Goal: Task Accomplishment & Management: Complete application form

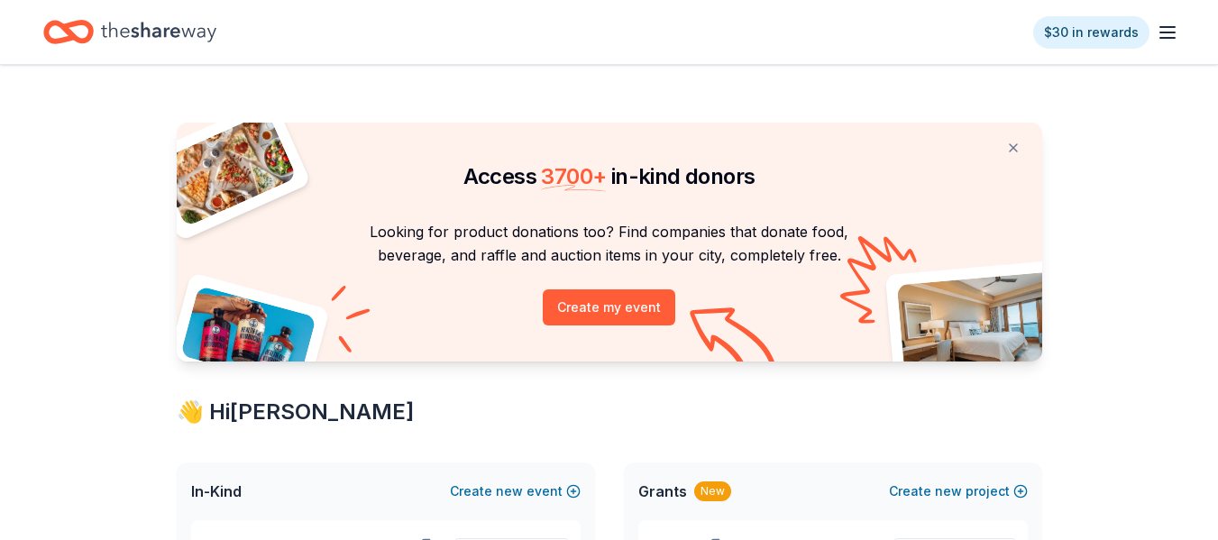
scroll to position [180, 0]
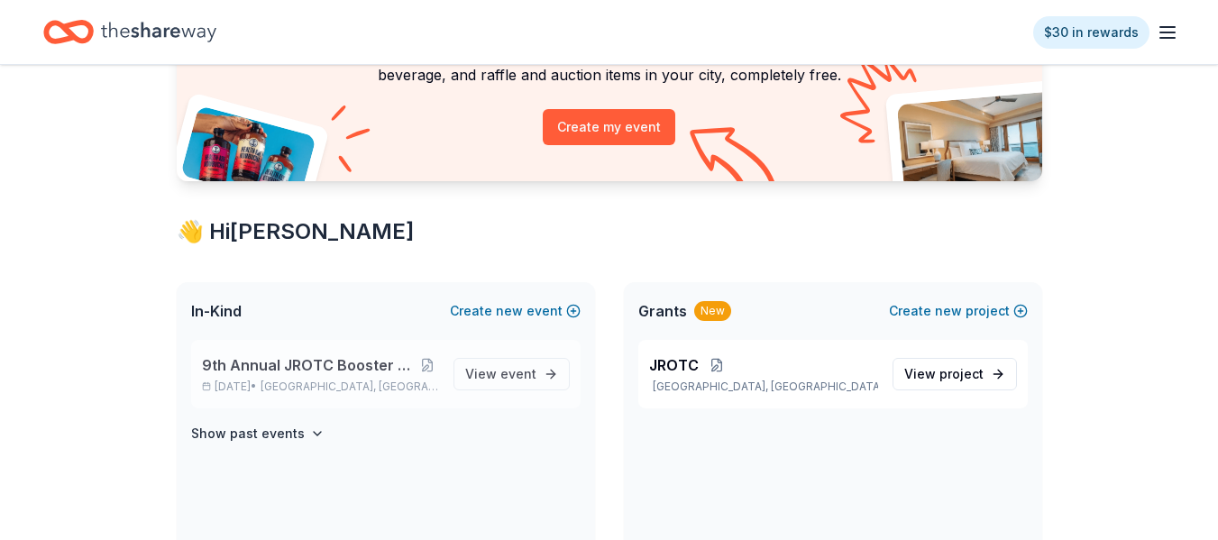
click at [301, 370] on span "9th Annual JROTC Booster Club Holiday Bazaar" at bounding box center [309, 365] width 215 height 22
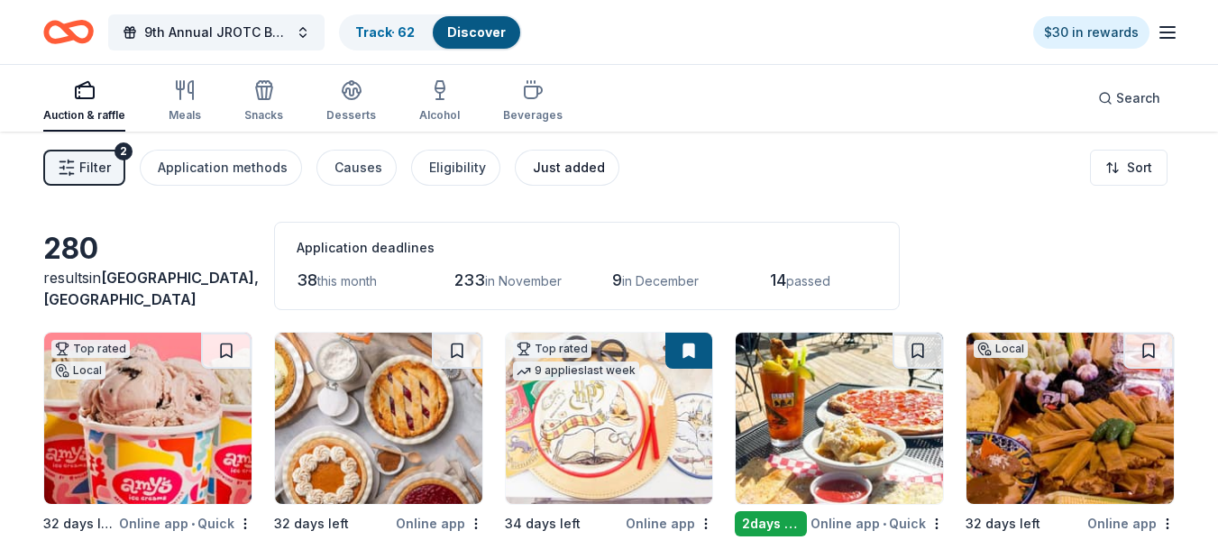
click at [560, 169] on div "Just added" at bounding box center [569, 168] width 72 height 22
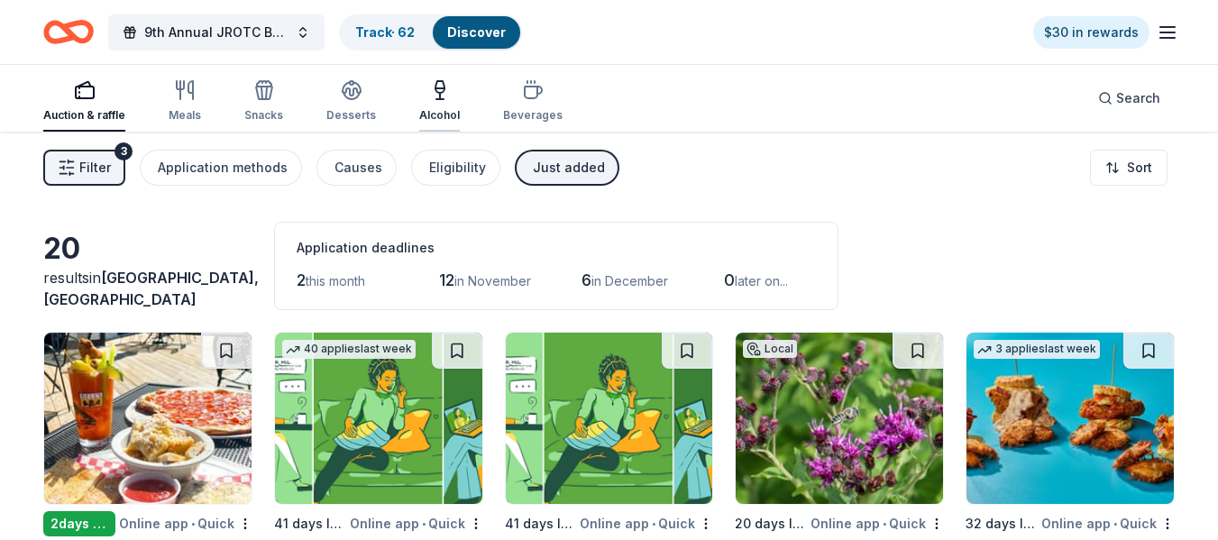
click at [443, 109] on div "Alcohol" at bounding box center [439, 115] width 41 height 14
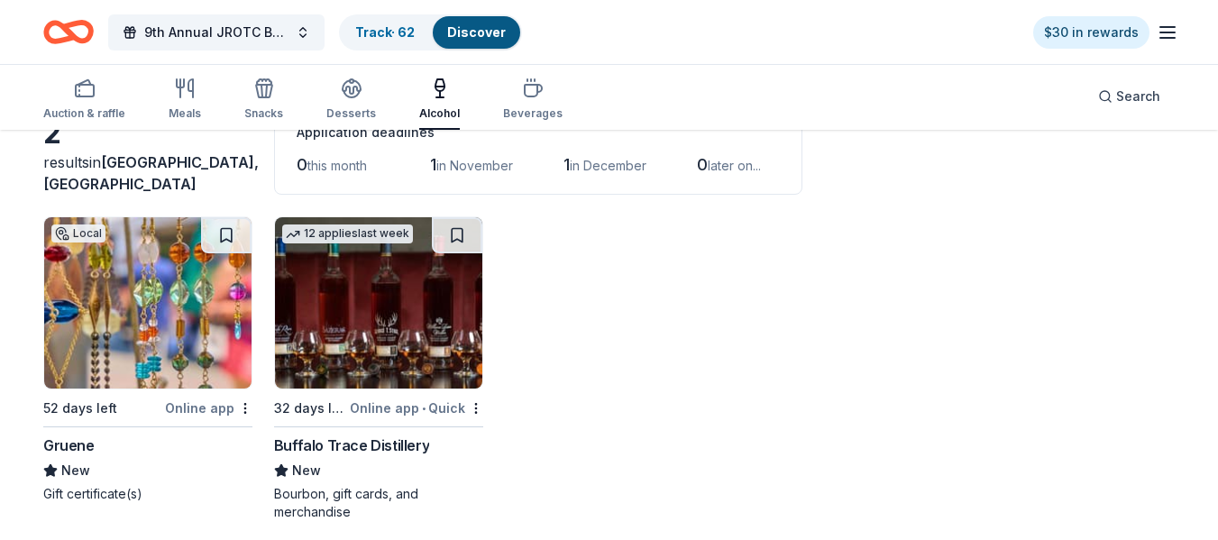
scroll to position [133, 0]
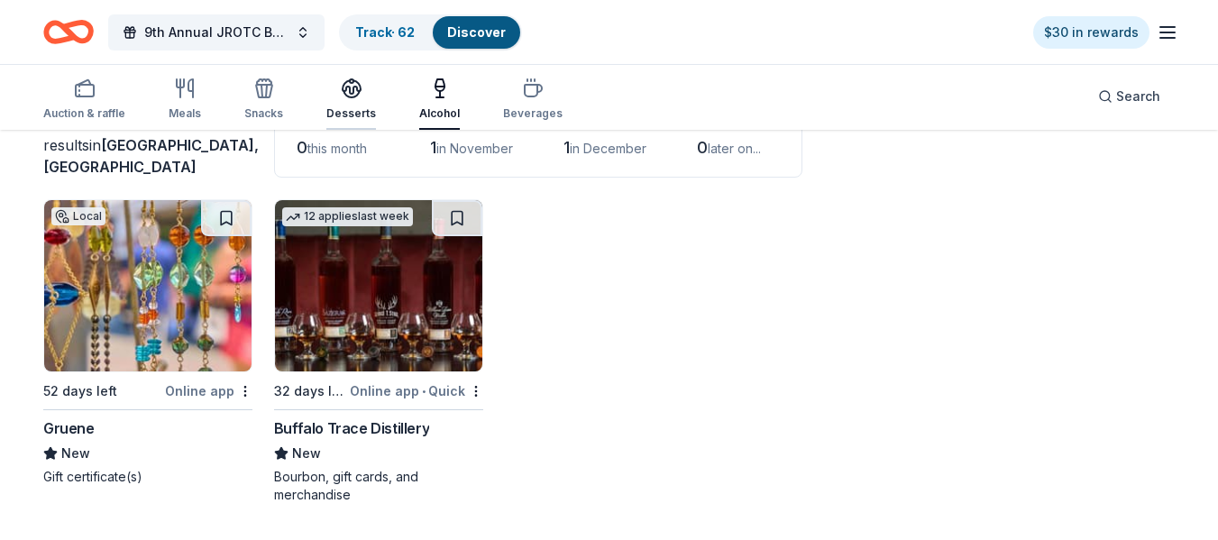
click at [351, 93] on icon "button" at bounding box center [352, 89] width 22 height 22
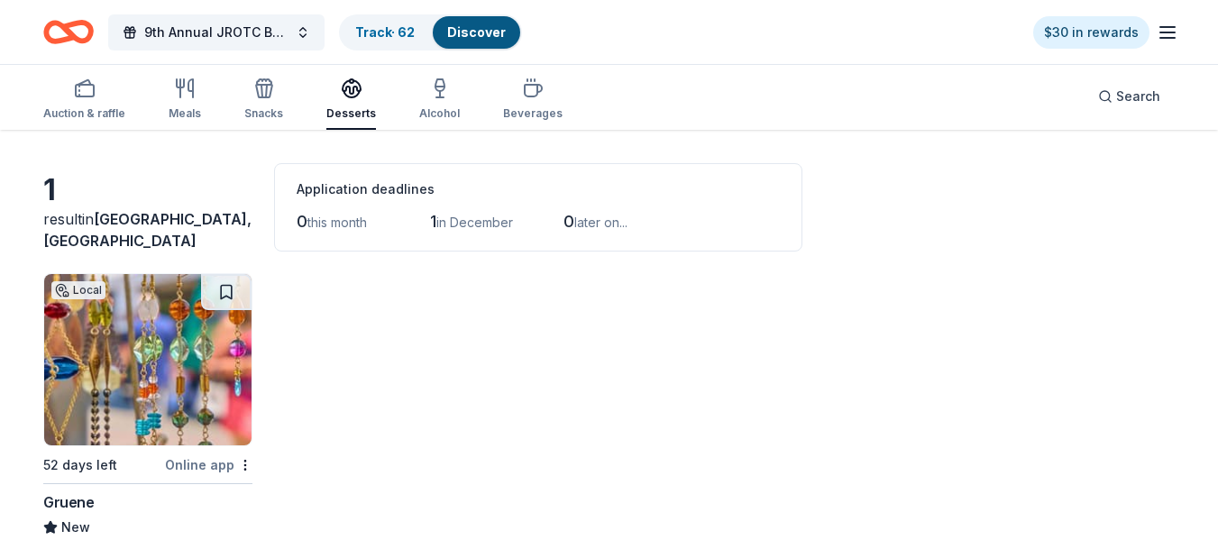
scroll to position [90, 0]
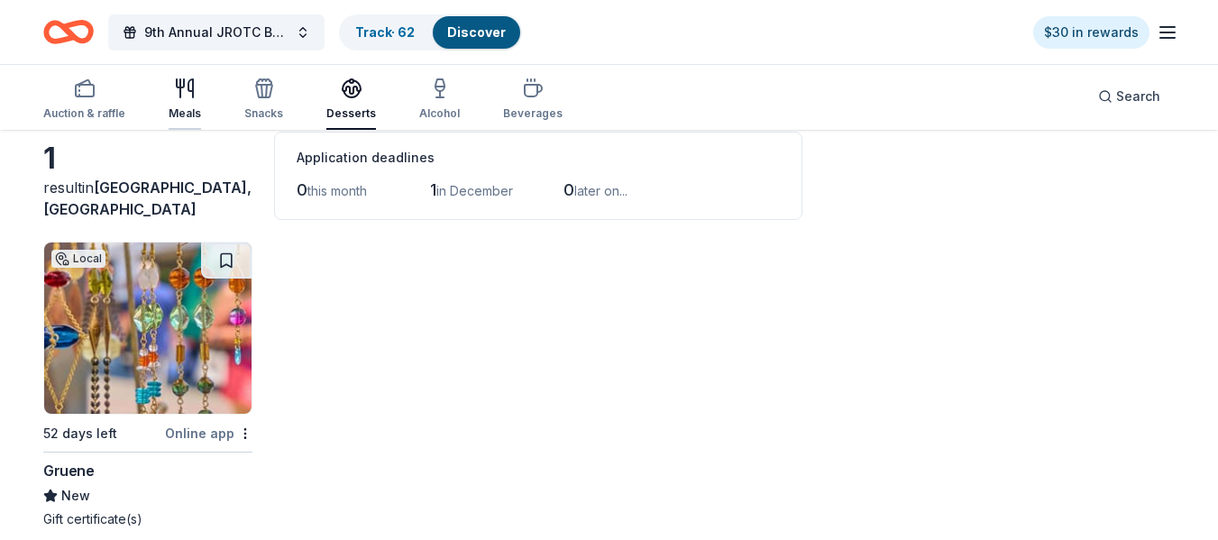
click at [185, 95] on icon "button" at bounding box center [185, 89] width 22 height 22
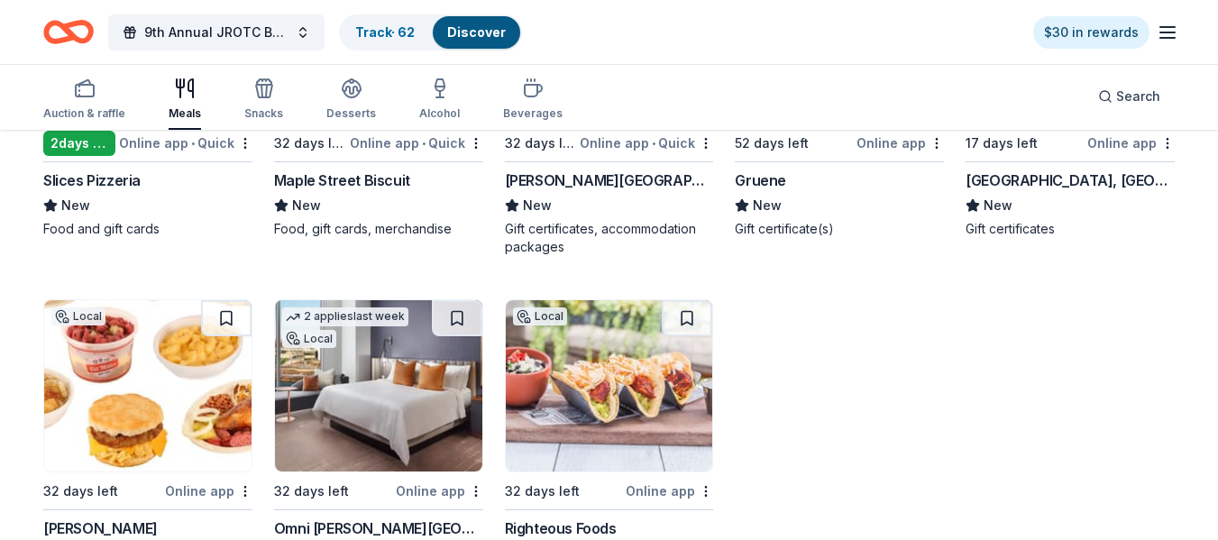
scroll to position [451, 0]
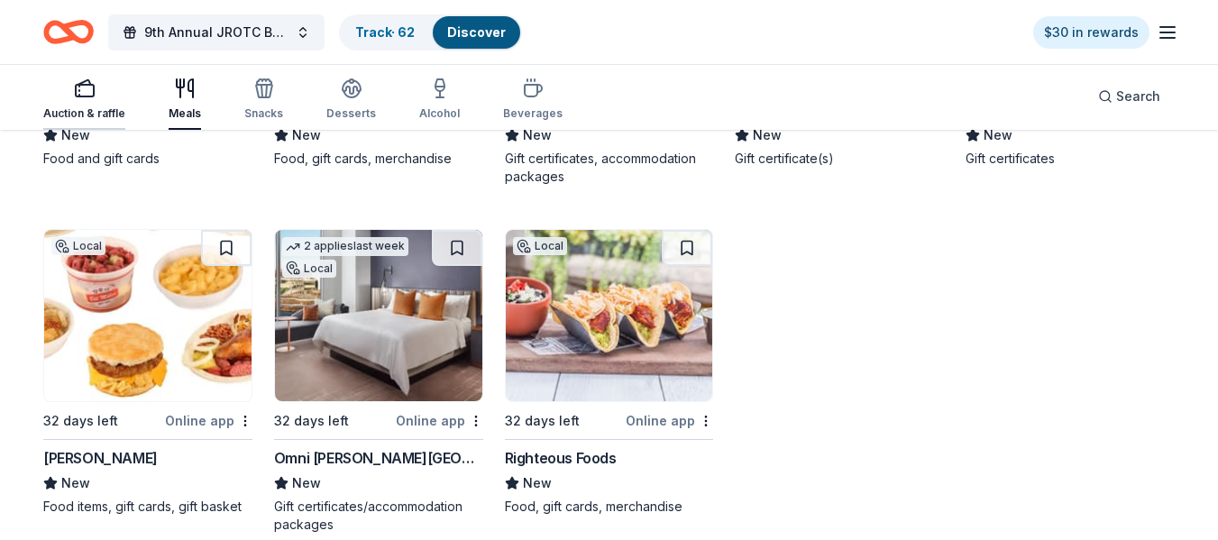
click at [87, 96] on rect "button" at bounding box center [85, 91] width 18 height 12
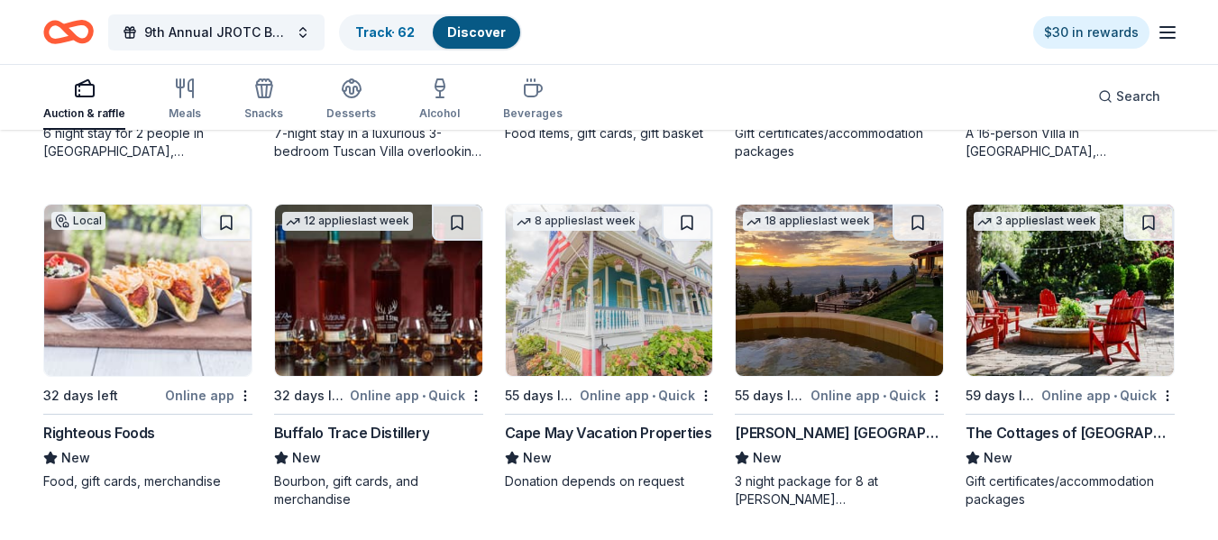
scroll to position [1176, 0]
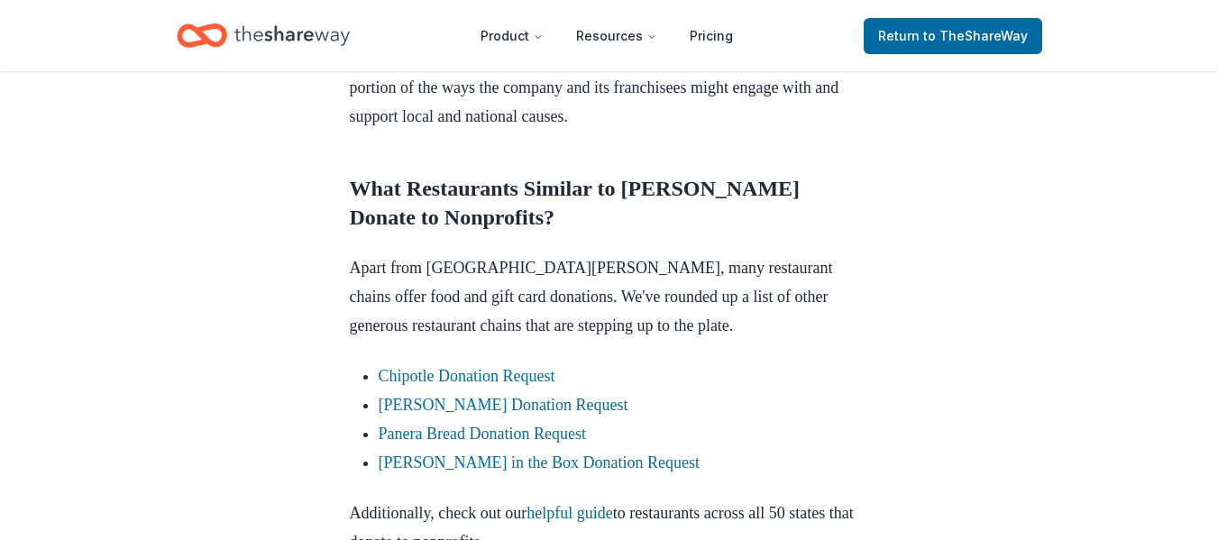
scroll to position [2795, 0]
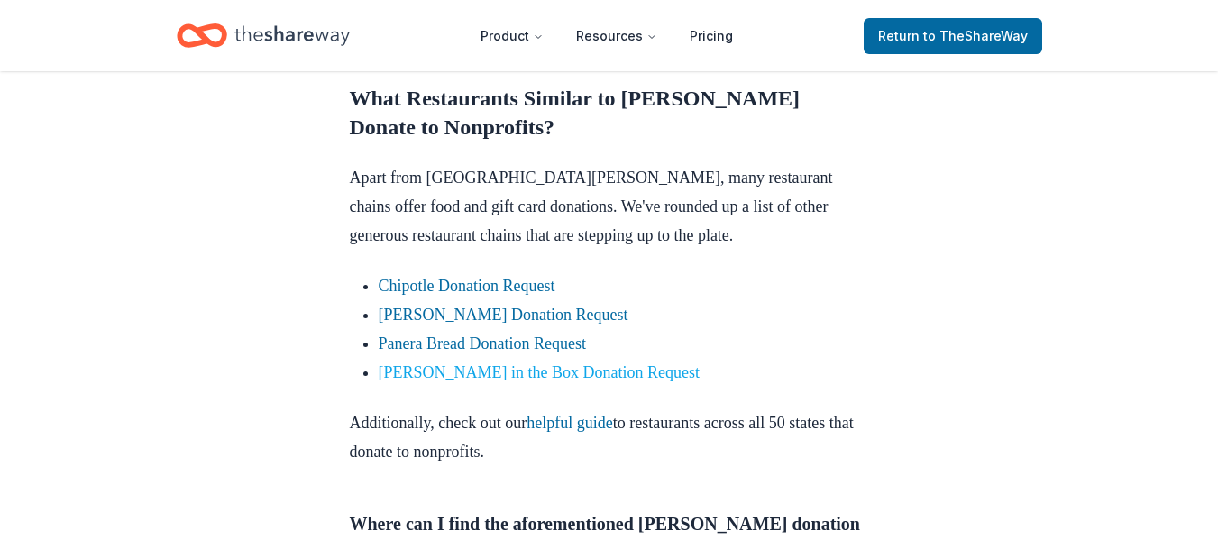
click at [589, 371] on link "Jack in the Box Donation Request" at bounding box center [539, 372] width 321 height 18
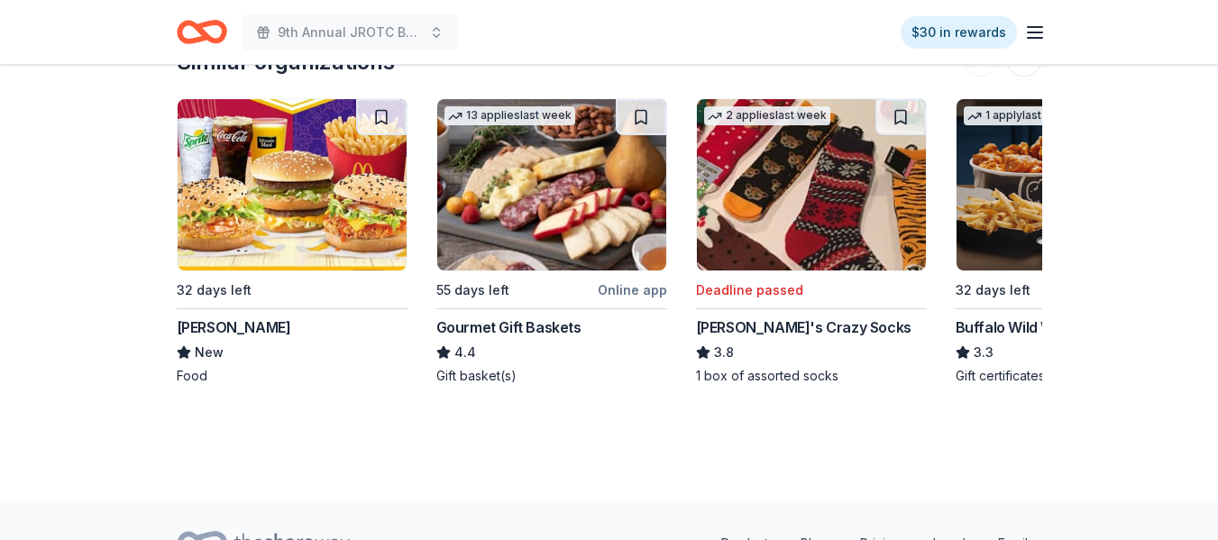
scroll to position [1352, 0]
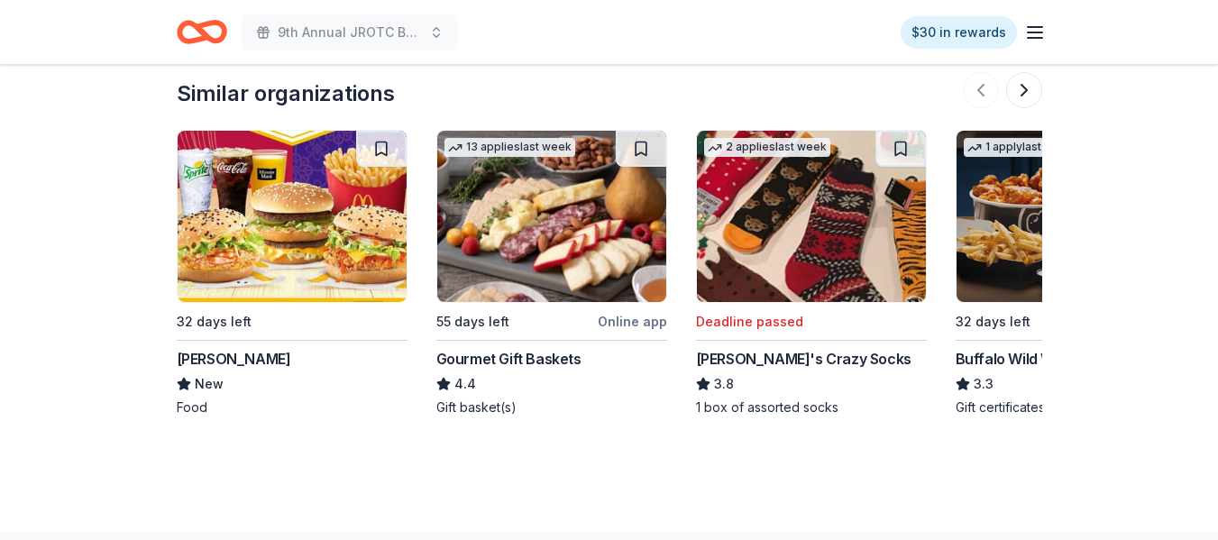
click at [325, 241] on img at bounding box center [292, 216] width 229 height 171
click at [985, 352] on div "Buffalo Wild Wings" at bounding box center [1020, 359] width 128 height 22
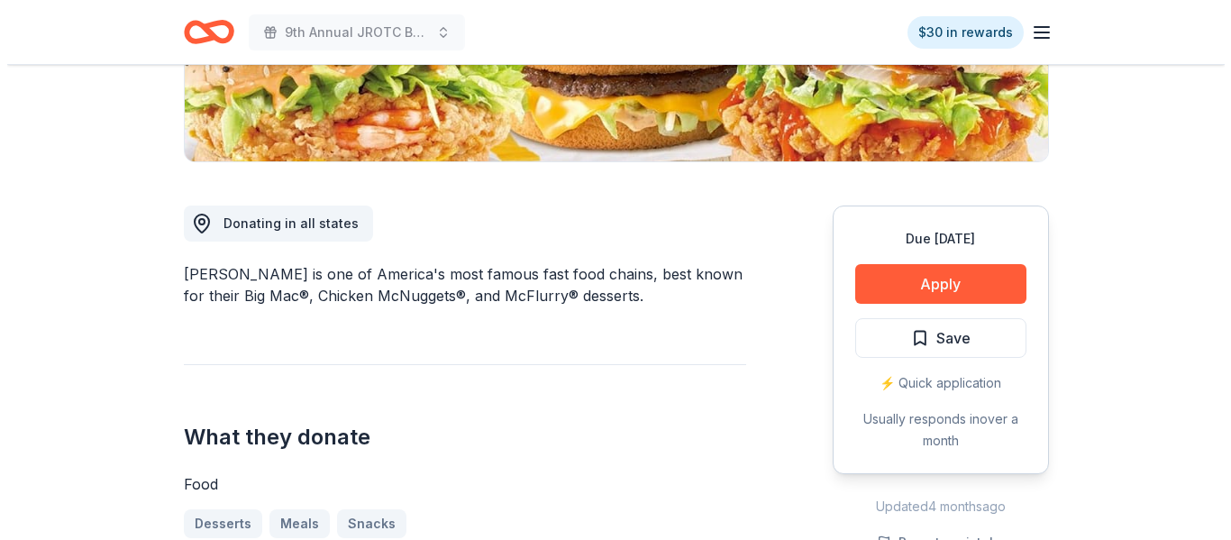
scroll to position [451, 0]
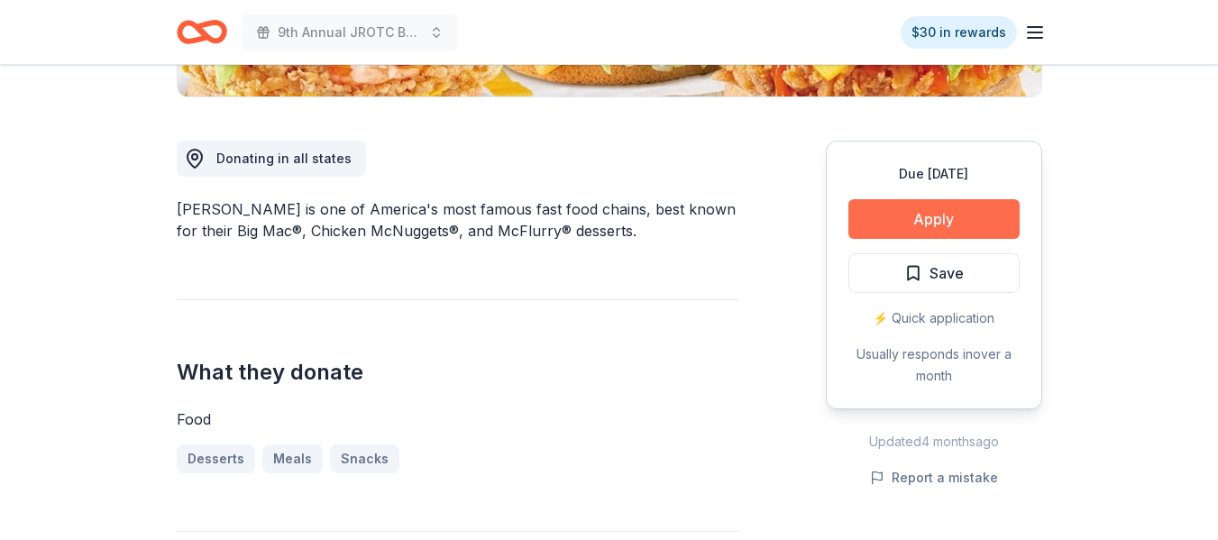
click at [961, 220] on button "Apply" at bounding box center [933, 219] width 171 height 40
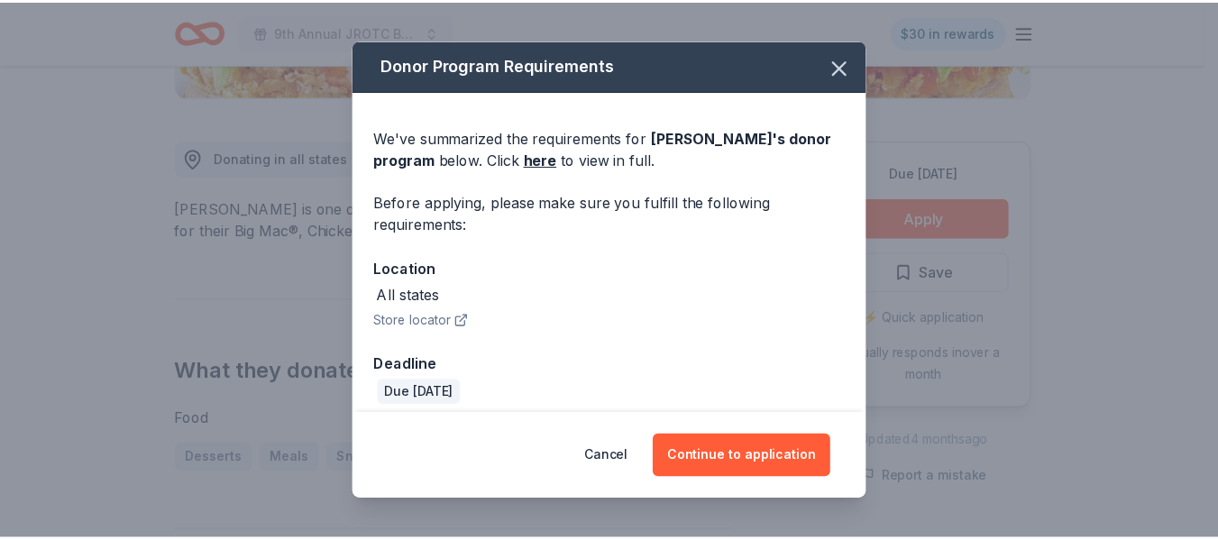
scroll to position [14, 0]
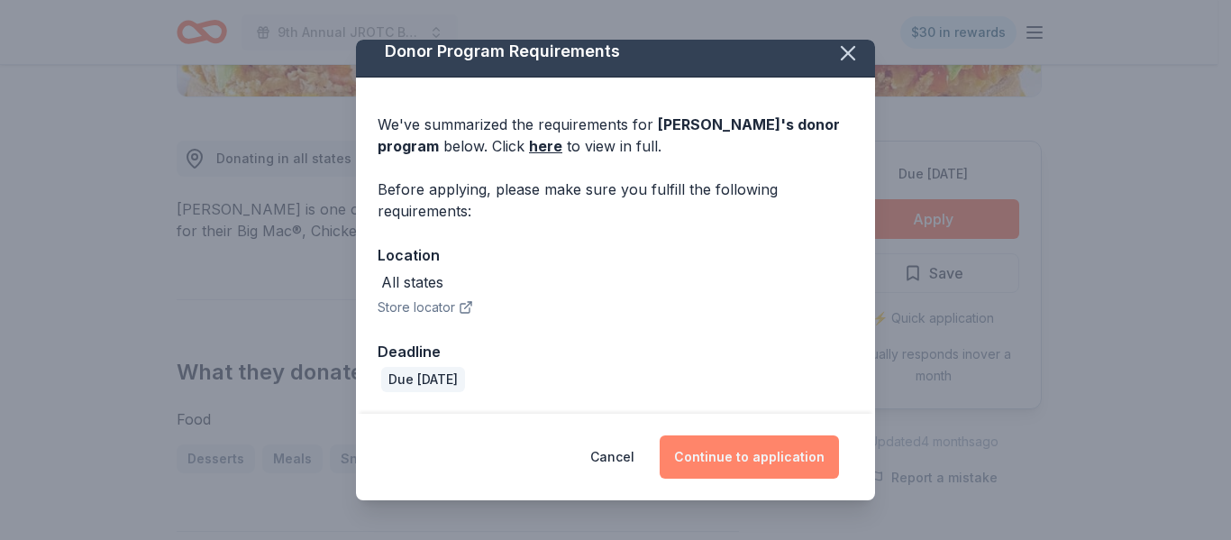
click at [754, 454] on button "Continue to application" at bounding box center [749, 456] width 179 height 43
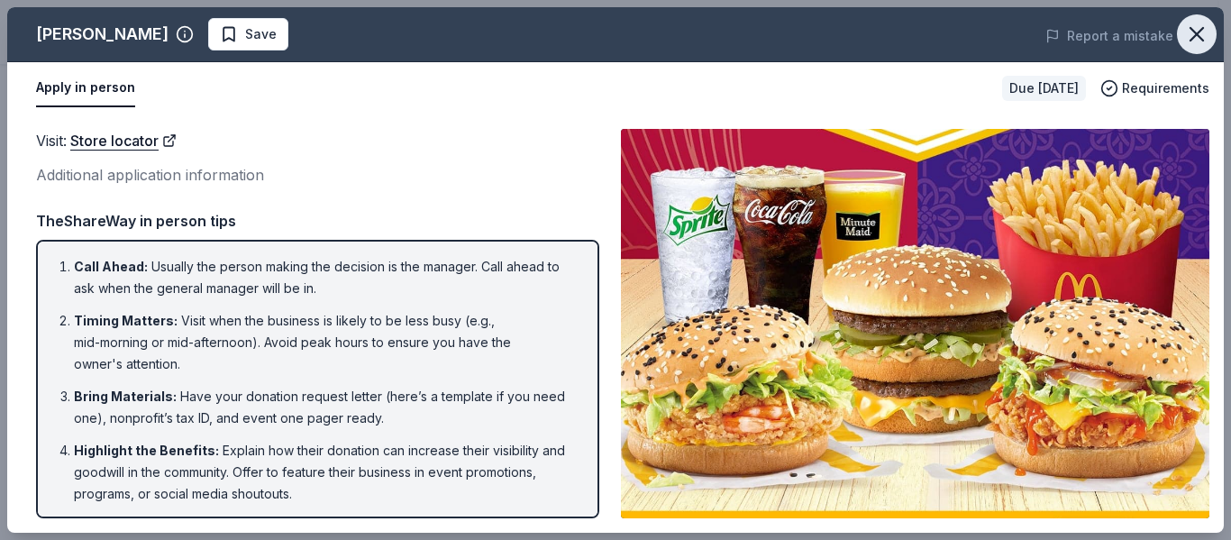
click at [1202, 40] on icon "button" at bounding box center [1197, 34] width 13 height 13
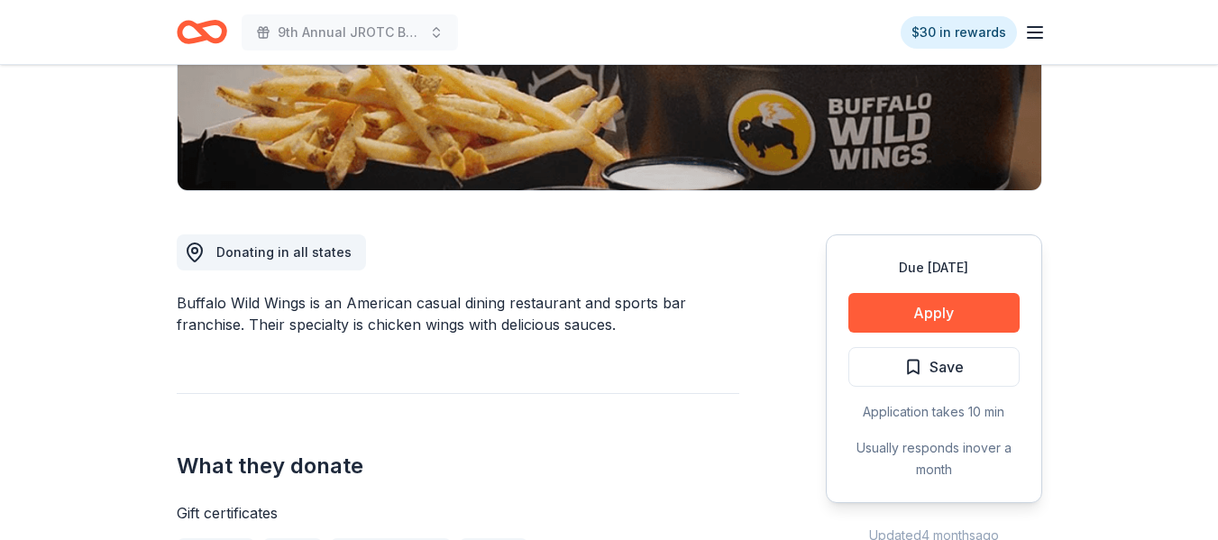
scroll to position [361, 0]
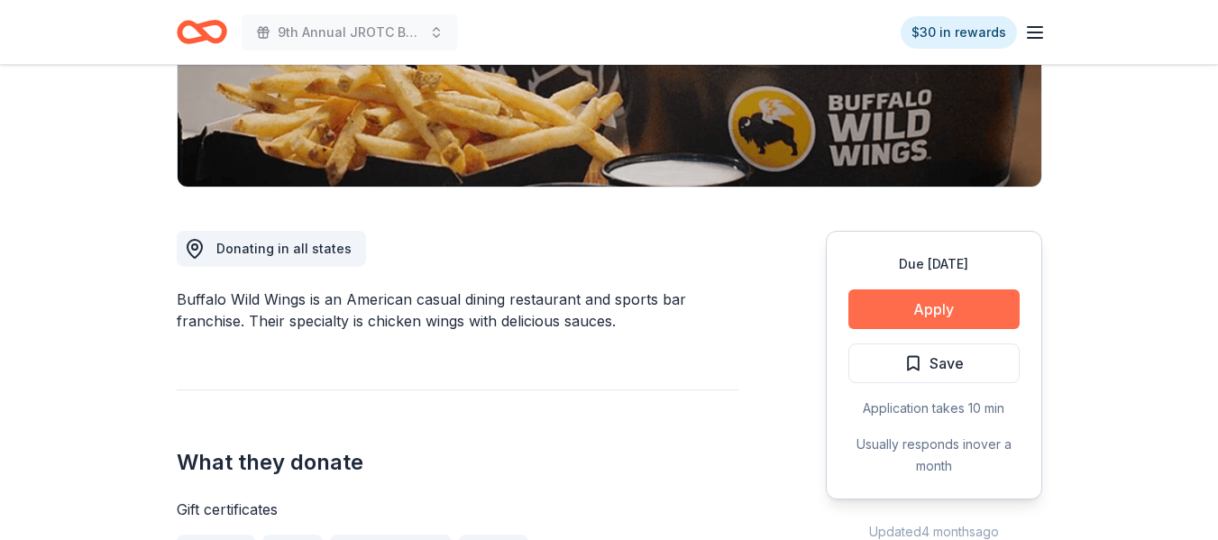
click at [950, 307] on button "Apply" at bounding box center [933, 309] width 171 height 40
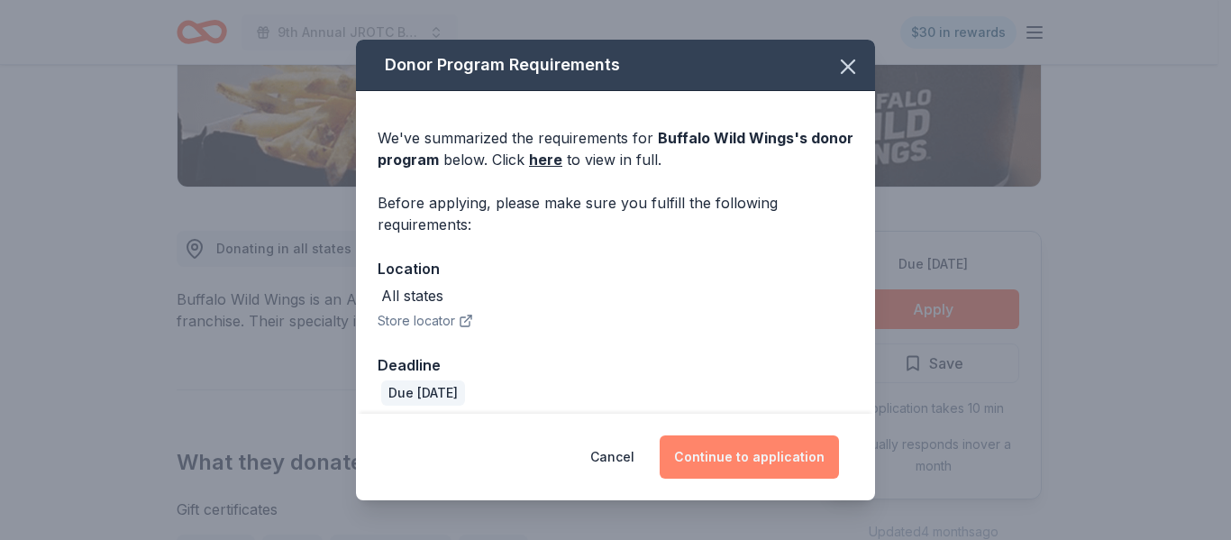
click at [782, 453] on button "Continue to application" at bounding box center [749, 456] width 179 height 43
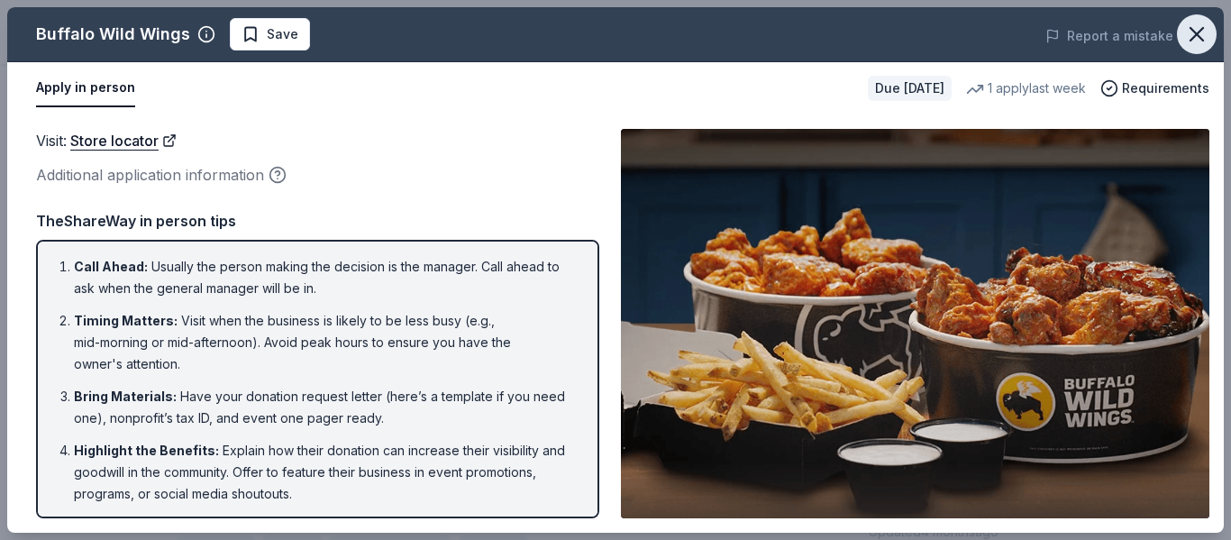
click at [1193, 32] on icon "button" at bounding box center [1197, 34] width 25 height 25
